Goal: Check status: Check status

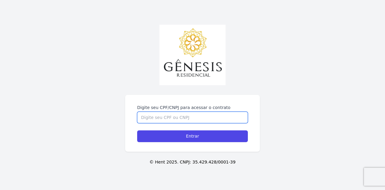
click at [175, 120] on input "Digite seu CPF/CNPJ para acessar o contrato" at bounding box center [192, 117] width 111 height 11
click at [175, 118] on input "Digite seu CPF/CNPJ para acessar o contrato" at bounding box center [192, 117] width 111 height 11
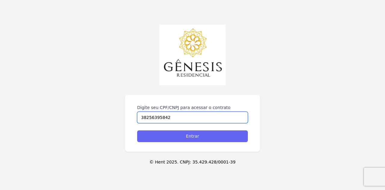
type input "38256395842"
click at [180, 136] on input "Entrar" at bounding box center [192, 136] width 111 height 12
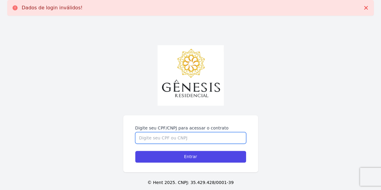
click at [183, 139] on input "Digite seu CPF/CNPJ para acessar o contrato" at bounding box center [190, 137] width 111 height 11
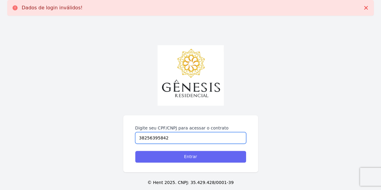
type input "38256395842"
click at [180, 160] on input "Entrar" at bounding box center [190, 157] width 111 height 12
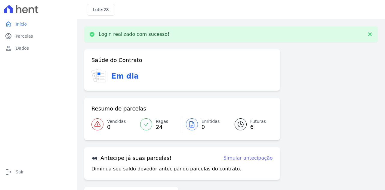
click at [155, 122] on link "Pagas 24" at bounding box center [159, 124] width 45 height 17
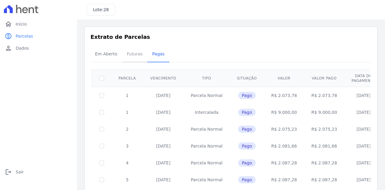
click at [132, 56] on span "Futuras" at bounding box center [134, 54] width 23 height 12
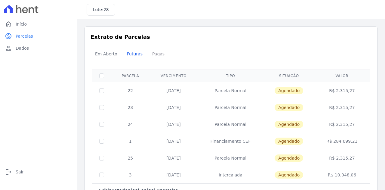
click at [152, 53] on span "Pagas" at bounding box center [159, 54] width 20 height 12
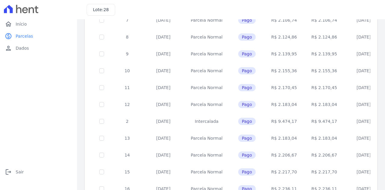
scroll to position [268, 0]
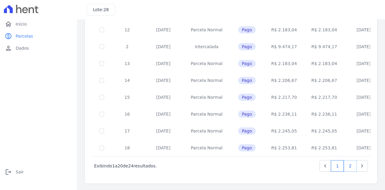
click at [347, 162] on link "2" at bounding box center [350, 165] width 13 height 11
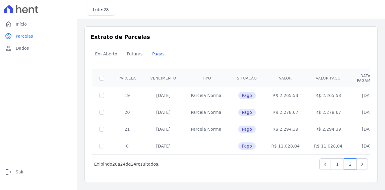
drag, startPoint x: 170, startPoint y: 130, endPoint x: 150, endPoint y: 129, distance: 19.9
click at [150, 129] on td "[DATE]" at bounding box center [163, 129] width 40 height 17
